Goal: Task Accomplishment & Management: Manage account settings

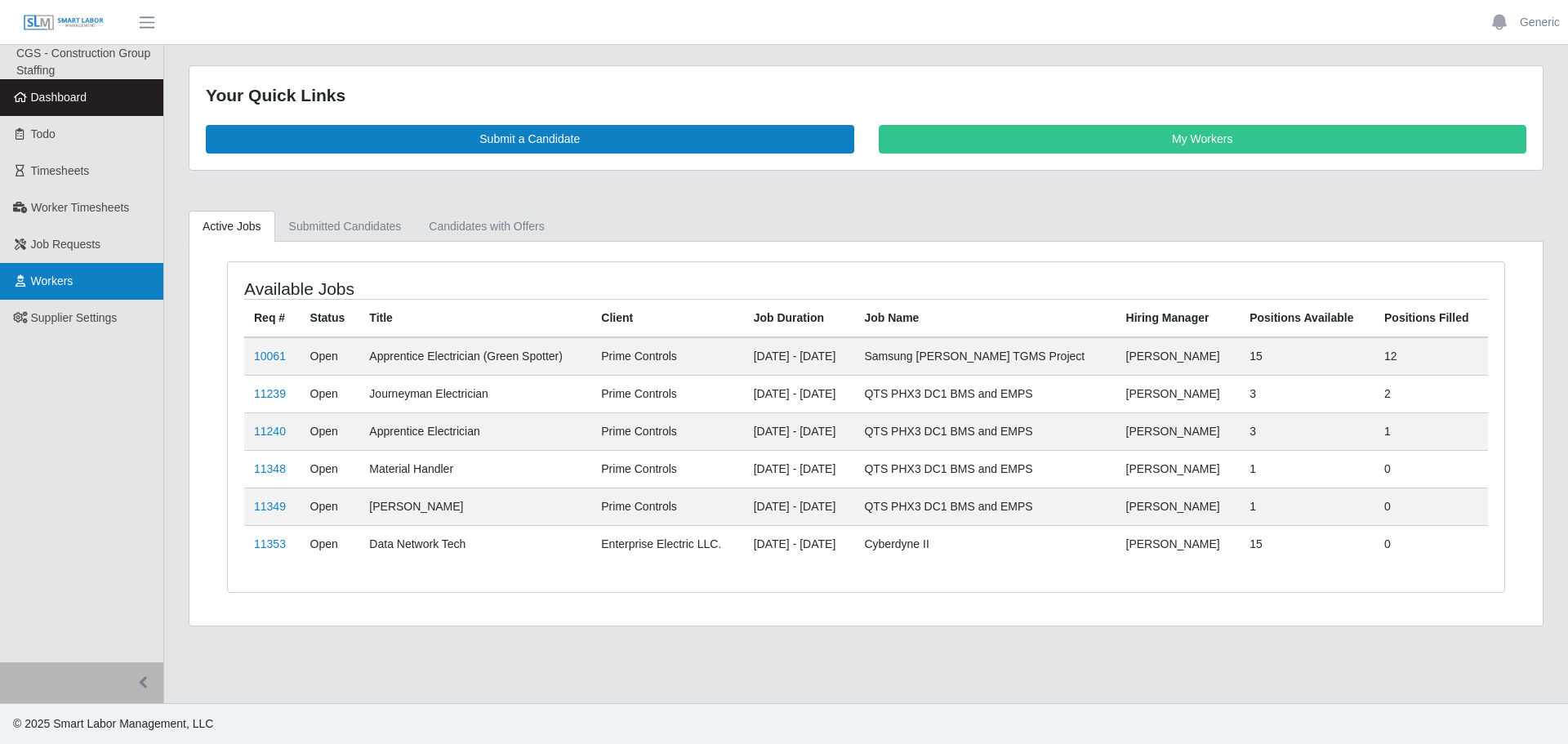
click at [59, 284] on span "Workers" at bounding box center [53, 280] width 43 height 13
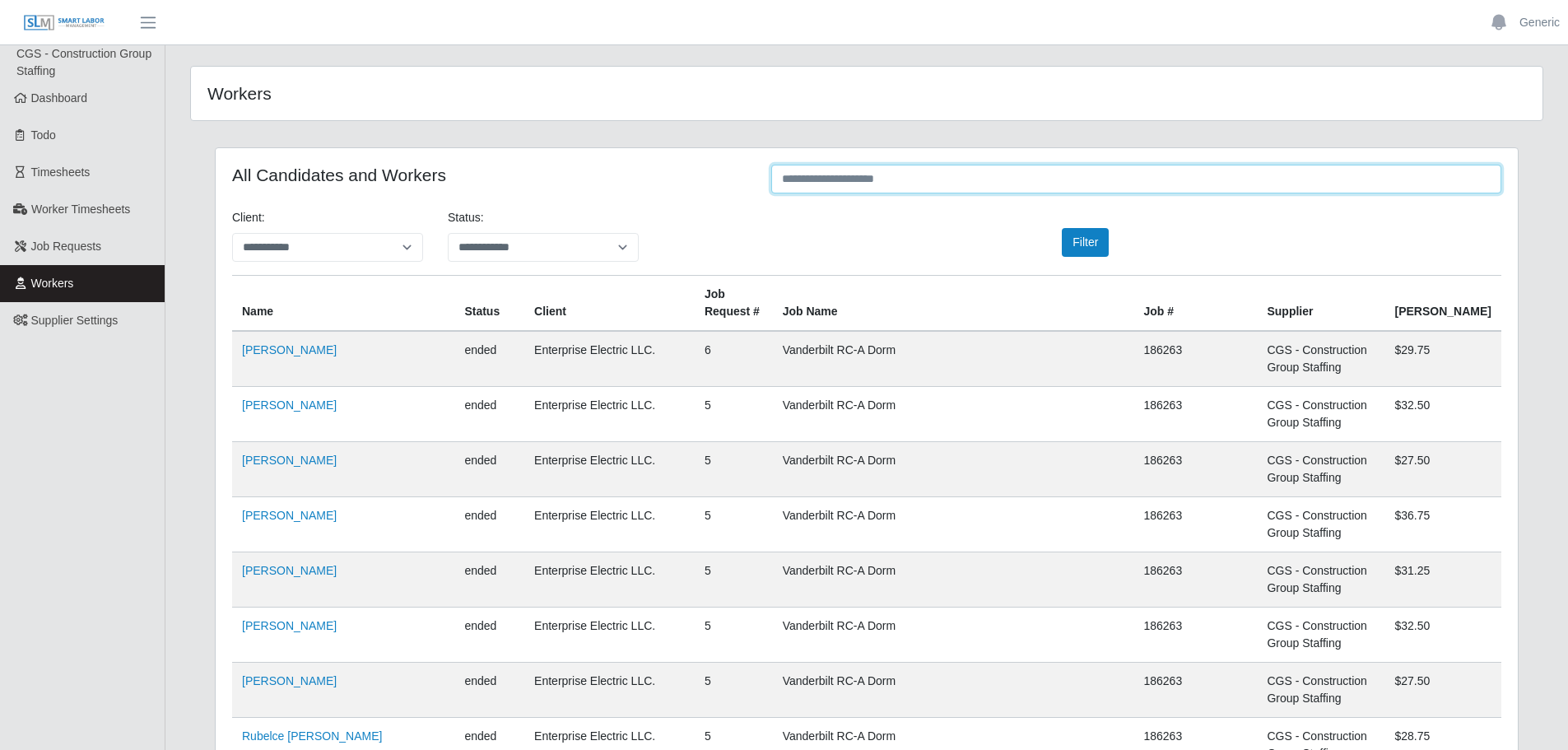
click at [821, 178] on input "text" at bounding box center [1135, 178] width 729 height 29
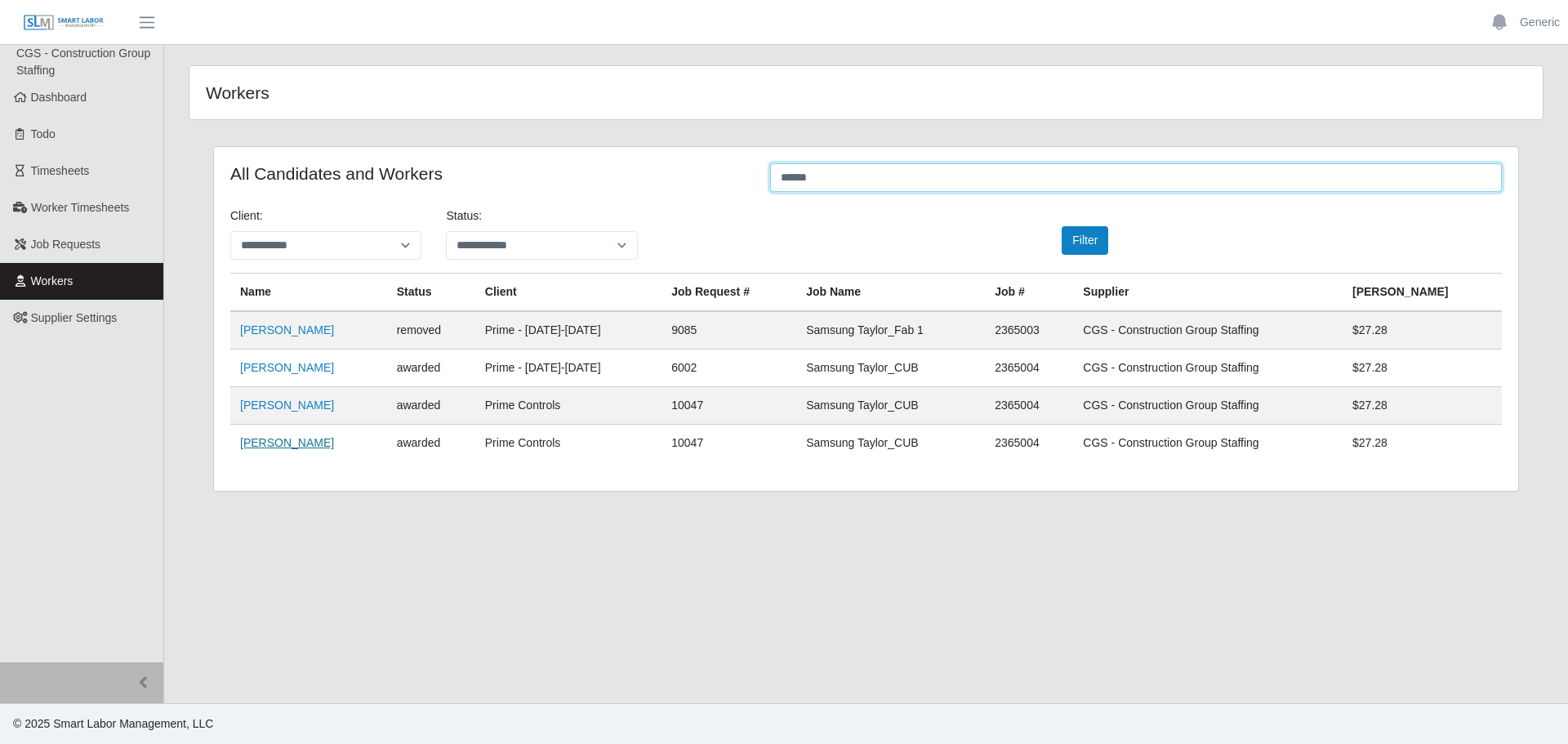
type input "******"
click at [294, 444] on link "[PERSON_NAME]" at bounding box center [287, 442] width 94 height 13
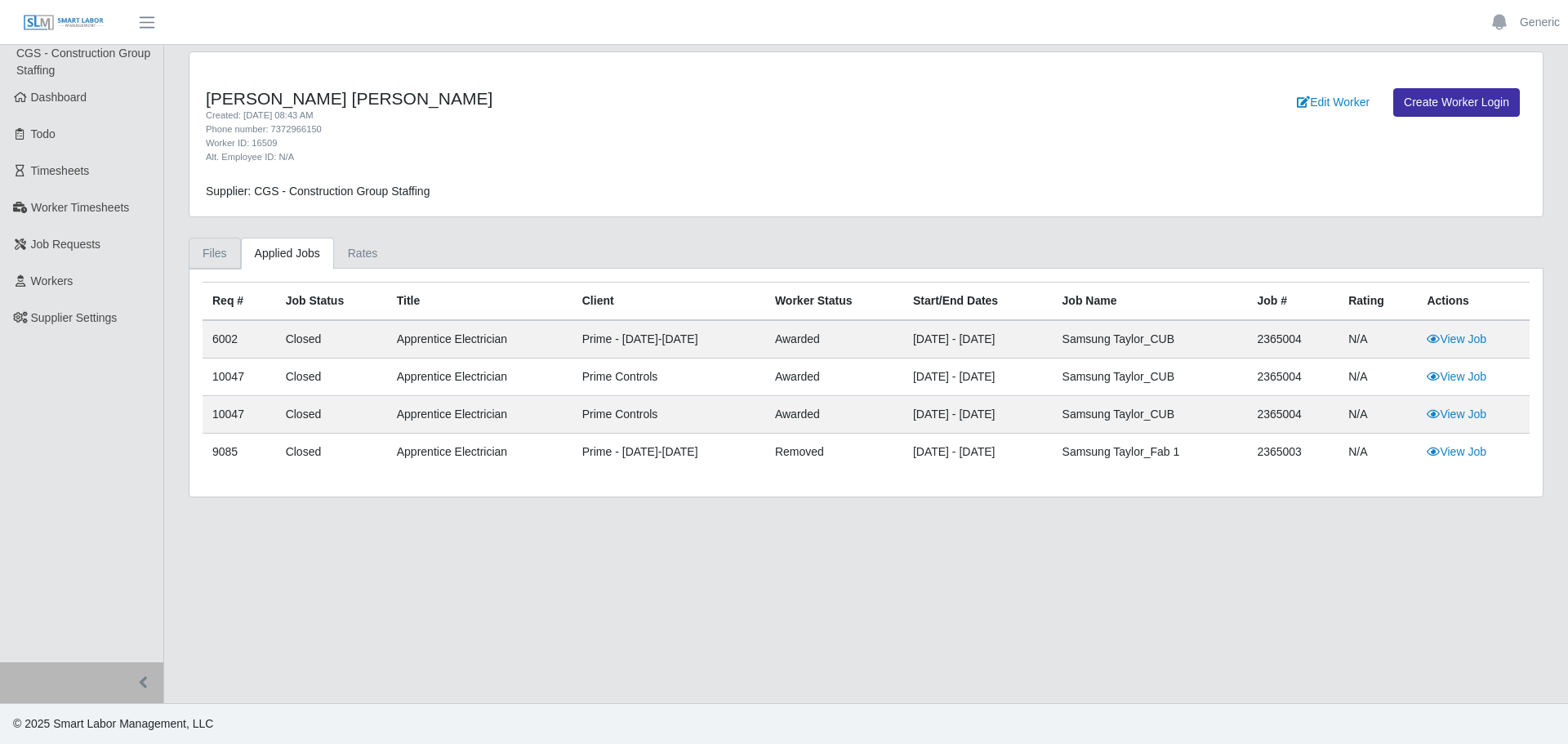
click at [223, 253] on link "Files" at bounding box center [215, 254] width 53 height 32
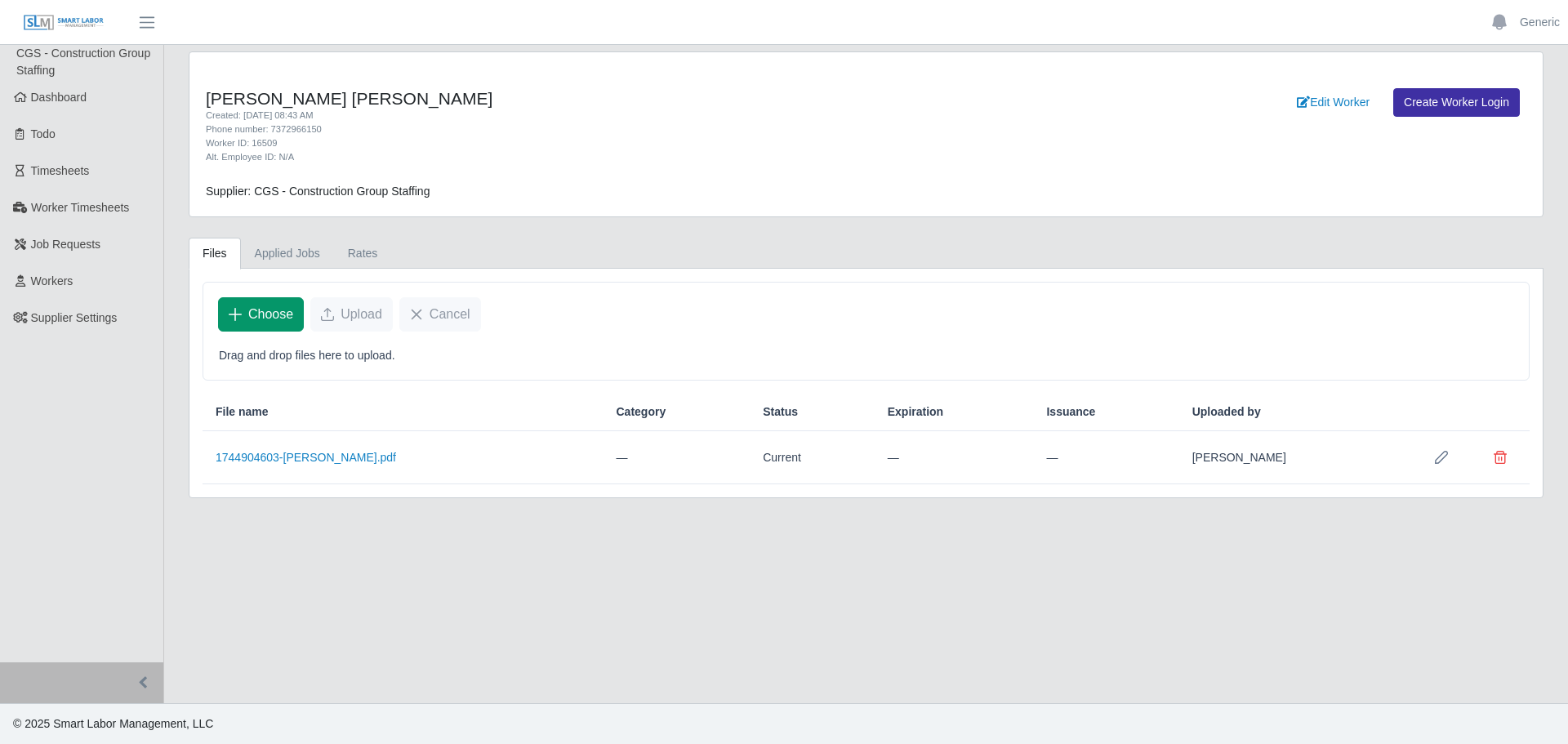
click at [278, 314] on span "Choose" at bounding box center [270, 314] width 45 height 20
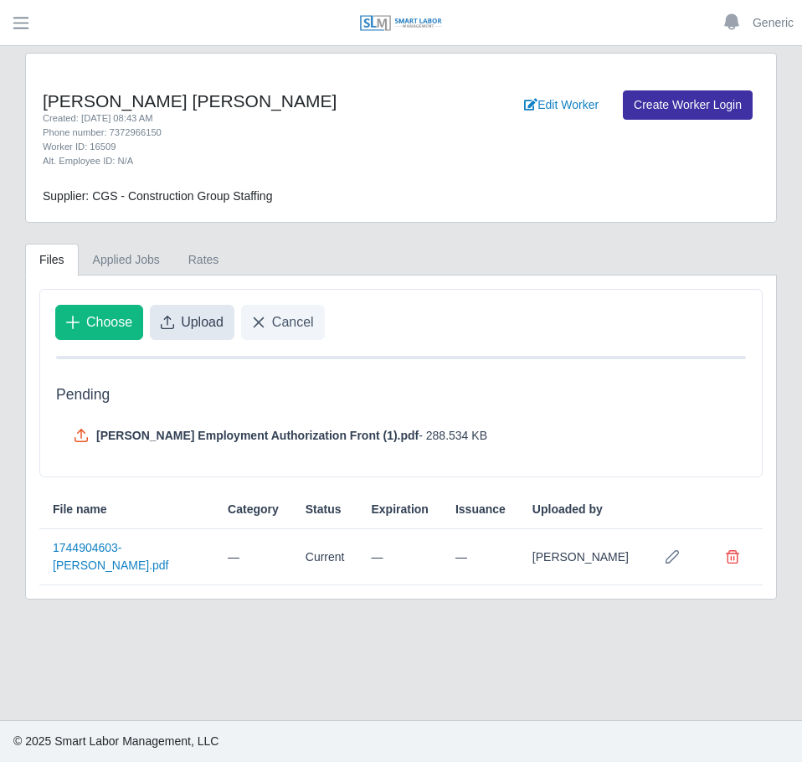
click at [193, 316] on span "Upload" at bounding box center [202, 322] width 43 height 20
